Goal: Information Seeking & Learning: Understand process/instructions

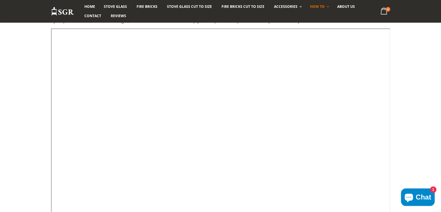
scroll to position [76, 0]
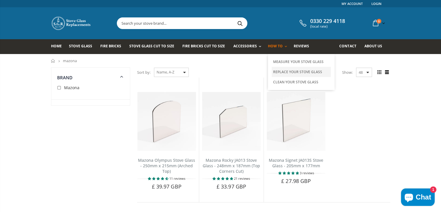
click at [277, 71] on link "Replace Your Stove Glass" at bounding box center [301, 72] width 59 height 10
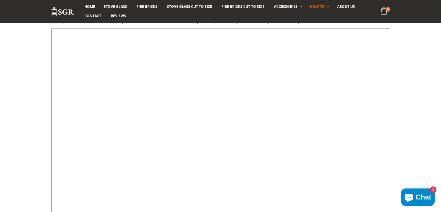
scroll to position [76, 0]
